Goal: Information Seeking & Learning: Learn about a topic

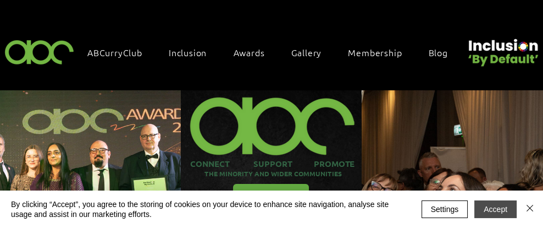
click at [496, 208] on button "Accept" at bounding box center [496, 209] width 42 height 18
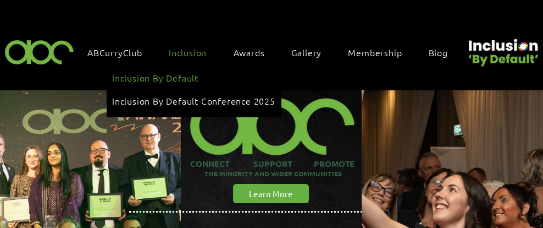
click at [194, 70] on link "Inclusion By Default" at bounding box center [193, 77] width 163 height 21
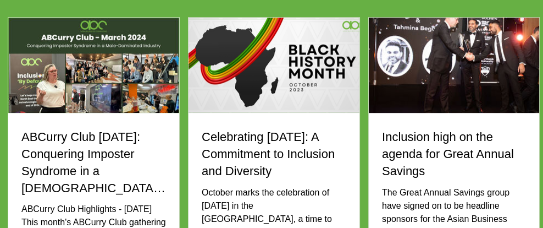
scroll to position [931, 0]
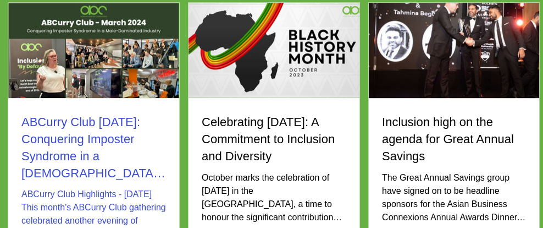
click at [135, 138] on h2 "ABCurry Club March 2024: Conquering Imposter Syndrome in a Male-Dominated Indus…" at bounding box center [93, 148] width 145 height 68
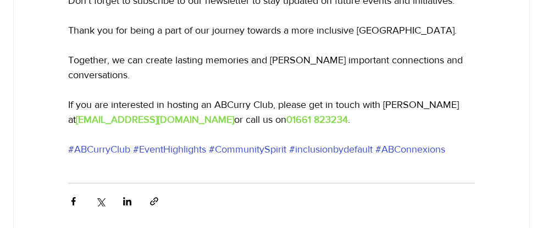
scroll to position [2479, 0]
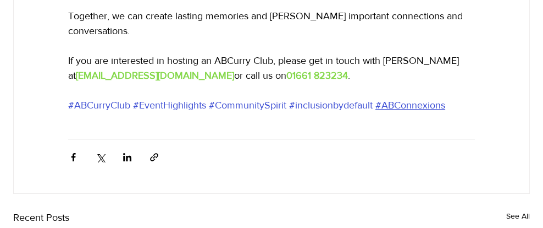
click at [428, 111] on span "#ABConnexions" at bounding box center [411, 105] width 70 height 11
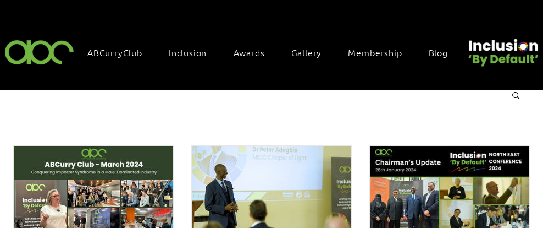
click at [502, 196] on img "Blog feed" at bounding box center [450, 190] width 161 height 90
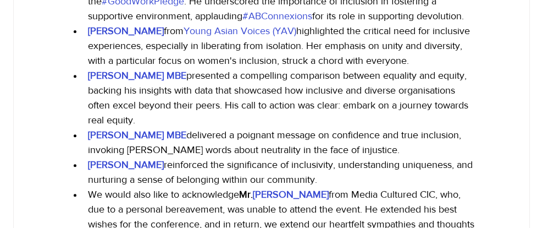
scroll to position [631, 0]
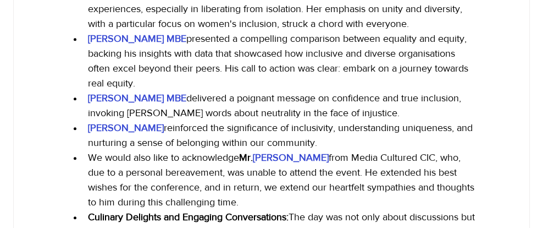
click at [131, 103] on span "[PERSON_NAME] MBE" at bounding box center [137, 97] width 98 height 11
